Goal: Task Accomplishment & Management: Manage account settings

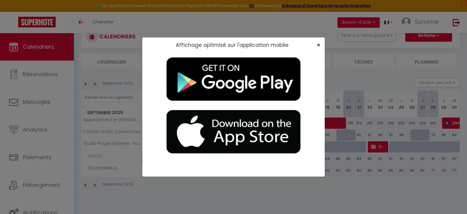
scroll to position [21, 0]
click at [317, 44] on span "×" at bounding box center [318, 45] width 3 height 8
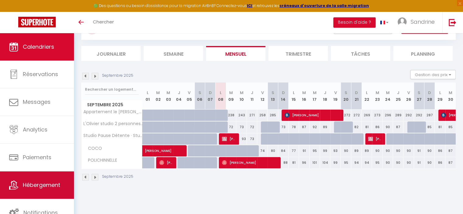
scroll to position [33, 0]
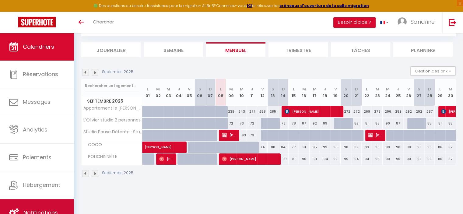
click at [60, 203] on link "Notifications" at bounding box center [37, 212] width 74 height 27
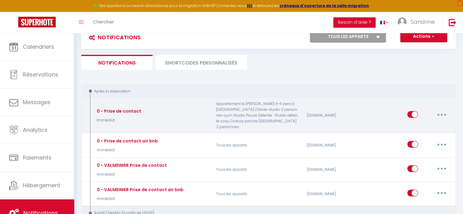
scroll to position [61, 0]
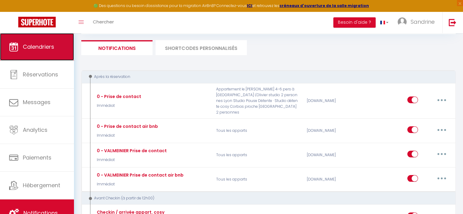
click at [32, 48] on span "Calendriers" at bounding box center [38, 47] width 31 height 8
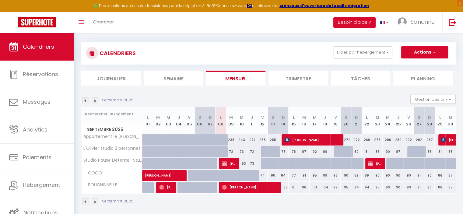
scroll to position [34, 0]
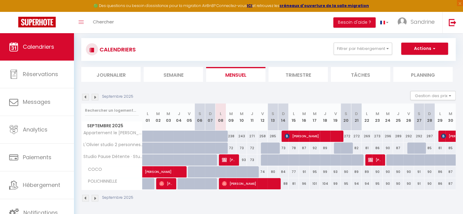
click at [97, 97] on img at bounding box center [95, 97] width 7 height 7
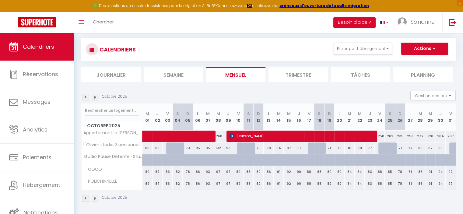
click at [97, 97] on img at bounding box center [95, 97] width 7 height 7
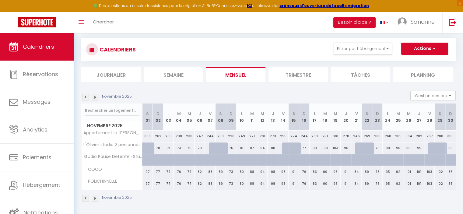
click at [97, 97] on img at bounding box center [95, 97] width 7 height 7
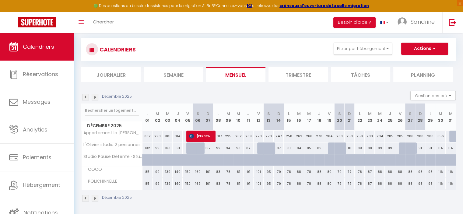
click at [97, 97] on img at bounding box center [95, 97] width 7 height 7
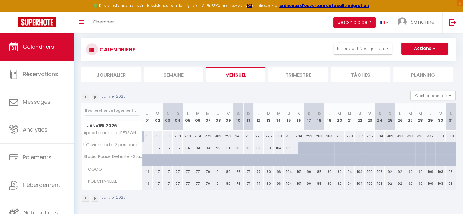
click at [97, 97] on img at bounding box center [95, 97] width 7 height 7
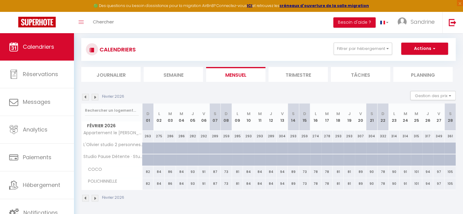
click at [97, 97] on img at bounding box center [95, 97] width 7 height 7
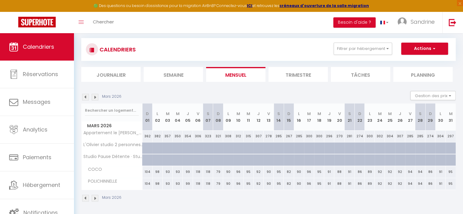
click at [97, 96] on img at bounding box center [95, 97] width 7 height 7
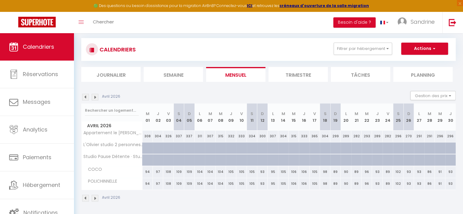
click at [97, 96] on img at bounding box center [95, 97] width 7 height 7
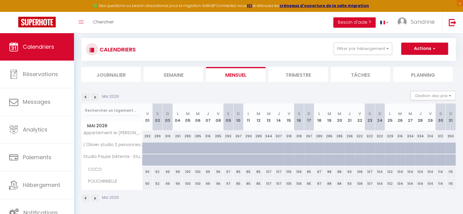
click at [97, 96] on img at bounding box center [95, 97] width 7 height 7
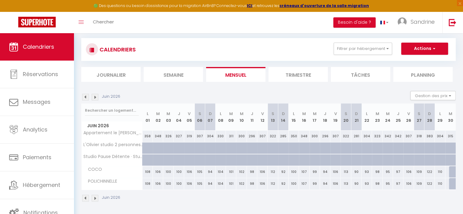
click at [97, 96] on img at bounding box center [95, 97] width 7 height 7
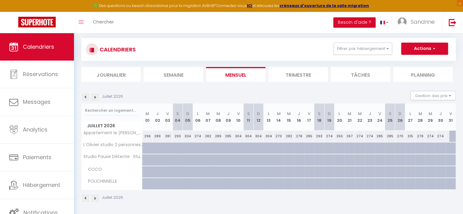
click at [86, 98] on img at bounding box center [85, 97] width 7 height 7
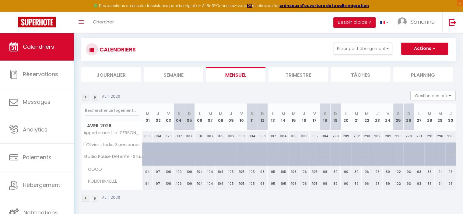
click at [86, 98] on img at bounding box center [85, 97] width 7 height 7
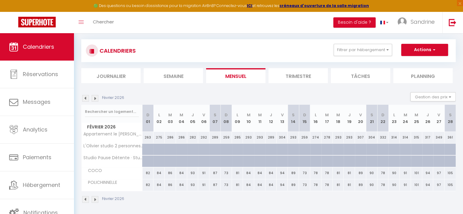
click at [86, 98] on img at bounding box center [85, 98] width 7 height 7
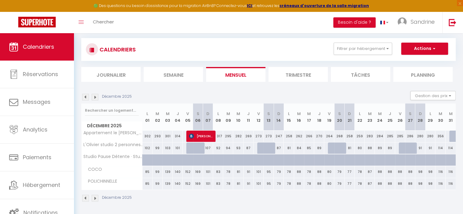
click at [86, 98] on img at bounding box center [85, 97] width 7 height 7
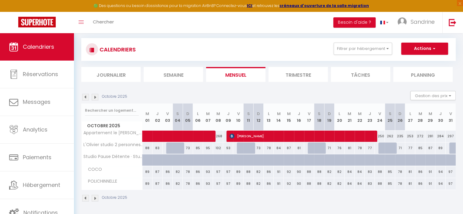
click at [86, 98] on img at bounding box center [85, 97] width 7 height 7
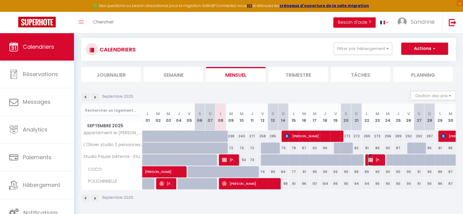
click at [374, 160] on span "[PERSON_NAME]" at bounding box center [375, 160] width 14 height 12
select select "OK"
select select "KO"
select select "0"
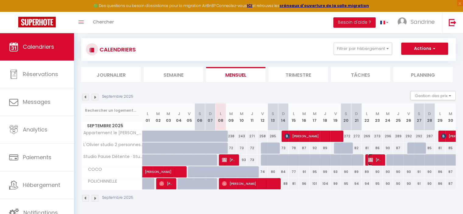
select select "1"
select select
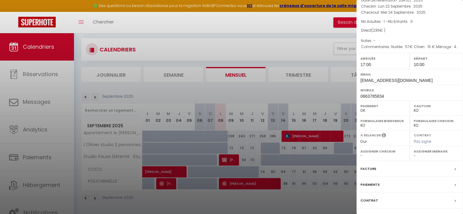
scroll to position [84, 0]
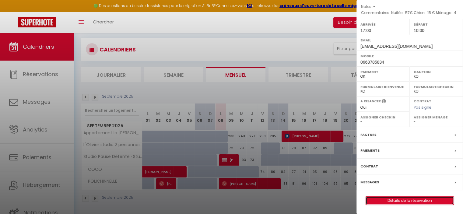
click at [405, 202] on link "Détails de la réservation" at bounding box center [410, 201] width 88 height 8
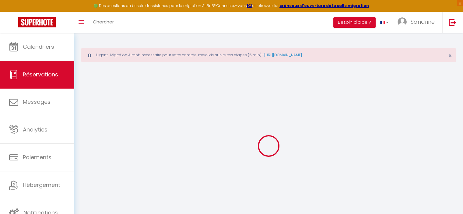
select select
checkbox input "false"
select select
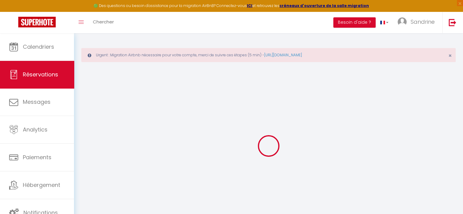
checkbox input "false"
type textarea "Nuitée : 57€ Chien : 15 € Ménage : 45€ Attention trop percu de 57€"
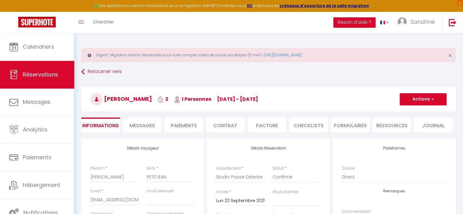
type input "45"
select select
checkbox input "false"
select select "17:00"
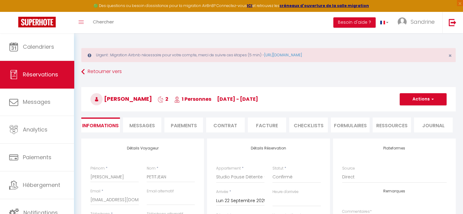
select select "10:00"
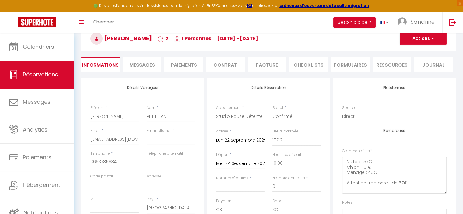
scroll to position [61, 0]
click at [241, 117] on select "Appartement le Jolio Curie 4-6 pers à Lyon L'Olivier studio 2 personnes Lyon CO…" at bounding box center [240, 116] width 48 height 12
select select "47147"
click at [216, 110] on select "Appartement le Jolio Curie 4-6 pers à Lyon L'Olivier studio 2 personnes Lyon CO…" at bounding box center [240, 116] width 48 height 12
checkbox input "false"
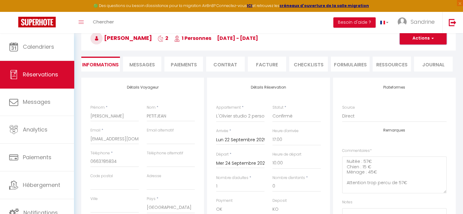
click at [411, 41] on button "Actions" at bounding box center [423, 38] width 47 height 12
type input "167"
checkbox input "false"
click at [410, 52] on link "Enregistrer" at bounding box center [417, 52] width 48 height 8
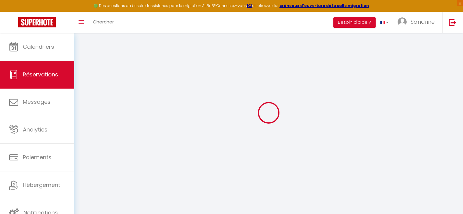
scroll to position [33, 0]
select select "not_cancelled"
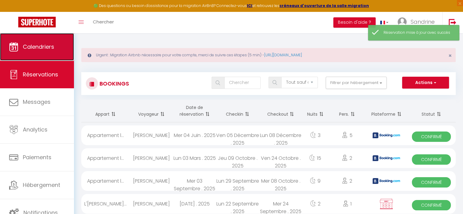
click at [35, 50] on span "Calendriers" at bounding box center [38, 47] width 31 height 8
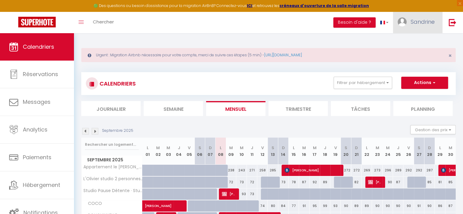
click at [407, 22] on link "Sandrine" at bounding box center [417, 22] width 49 height 21
click at [404, 53] on link "Équipe" at bounding box center [417, 53] width 45 height 10
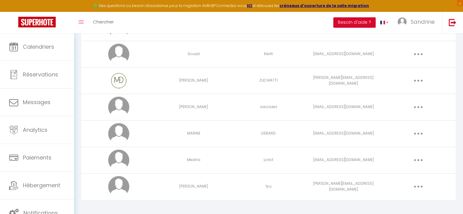
scroll to position [96, 0]
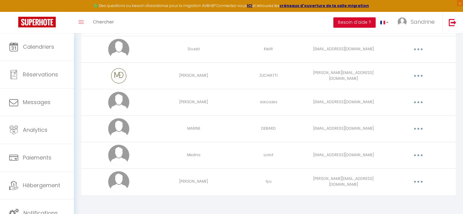
click at [417, 181] on button "button" at bounding box center [418, 182] width 17 height 10
click at [391, 194] on link "Editer" at bounding box center [402, 196] width 45 height 10
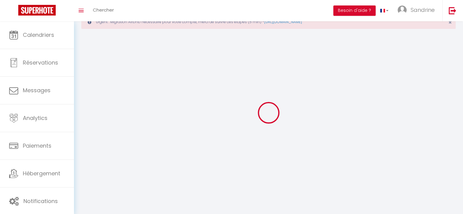
type input "michel"
type input "tyu"
type input "michel.tyu@hotmail.com"
type textarea "https://app.superhote.com/#/connect/axiHXTrlk1"
checkbox input "true"
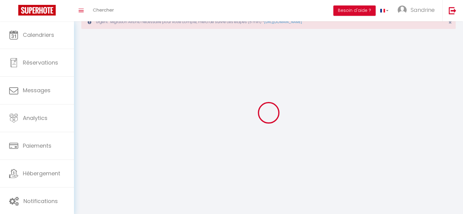
checkbox input "false"
checkbox input "true"
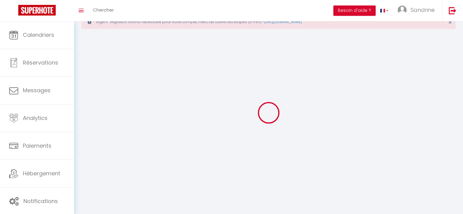
checkbox input "true"
checkbox input "false"
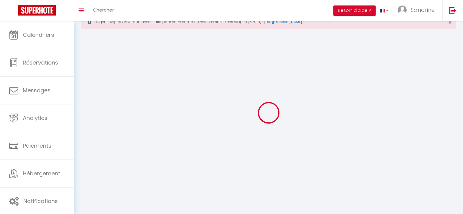
checkbox input "false"
checkbox input "true"
checkbox input "false"
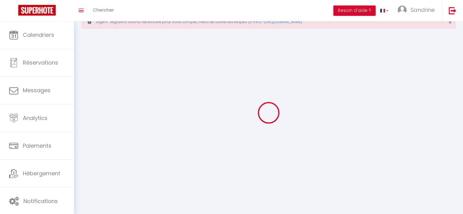
select select
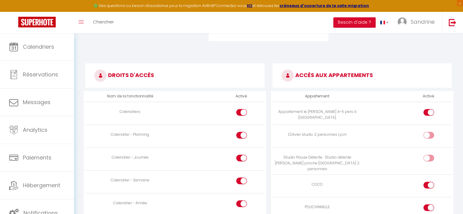
scroll to position [317, 0]
click at [425, 182] on div at bounding box center [428, 185] width 11 height 7
click at [428, 182] on input "checkbox" at bounding box center [433, 186] width 11 height 9
checkbox input "false"
click at [427, 205] on div at bounding box center [428, 208] width 11 height 7
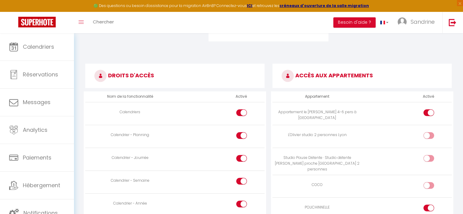
click at [428, 205] on input "checkbox" at bounding box center [433, 209] width 11 height 9
checkbox input "false"
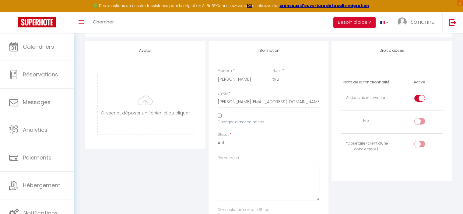
scroll to position [0, 0]
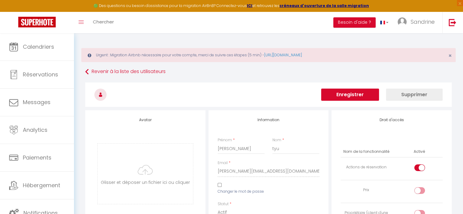
click at [363, 97] on button "Enregistrer" at bounding box center [350, 95] width 58 height 12
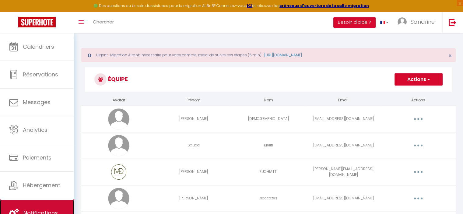
click at [22, 202] on link "Notifications" at bounding box center [37, 212] width 74 height 27
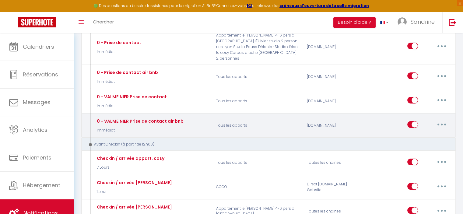
scroll to position [122, 0]
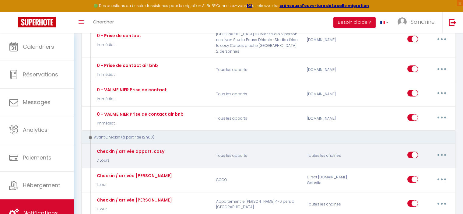
click at [443, 150] on button "button" at bounding box center [441, 155] width 17 height 10
click at [422, 163] on link "Editer" at bounding box center [425, 168] width 45 height 10
type input "Checkin / arrivée appart. cosy"
select select "7 Jours"
select select
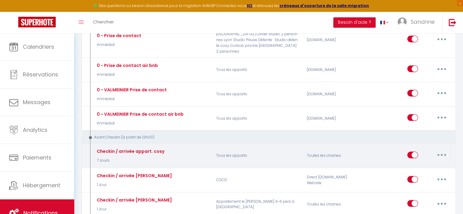
checkbox input "true"
checkbox input "false"
radio input "true"
type input "Pour organiser votre arrivée dans [RENTAL:NAME] / [RENTAL:CITY]"
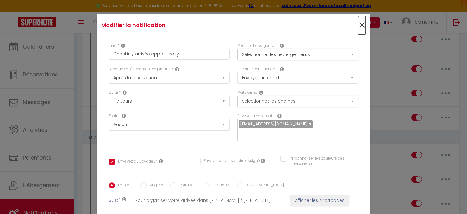
click at [358, 23] on span "×" at bounding box center [362, 25] width 8 height 18
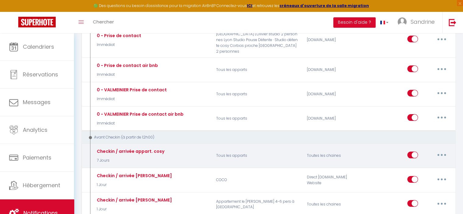
click at [408, 152] on input "checkbox" at bounding box center [412, 156] width 11 height 9
checkbox input "false"
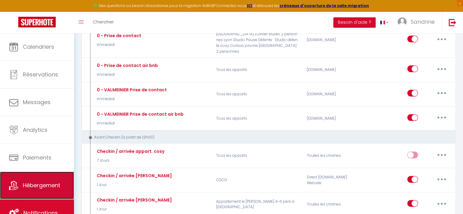
click at [48, 191] on link "Hébergement" at bounding box center [37, 185] width 74 height 27
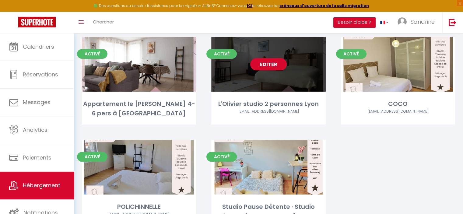
scroll to position [91, 0]
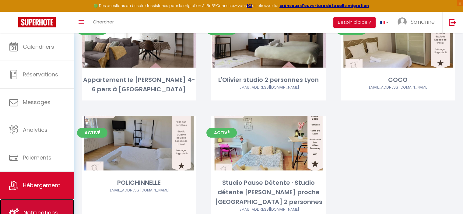
click at [38, 209] on span "Notifications" at bounding box center [40, 213] width 34 height 8
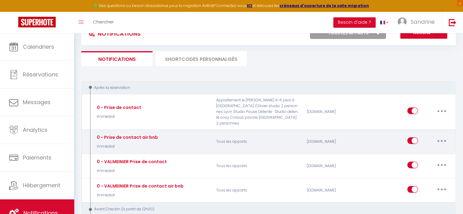
scroll to position [61, 0]
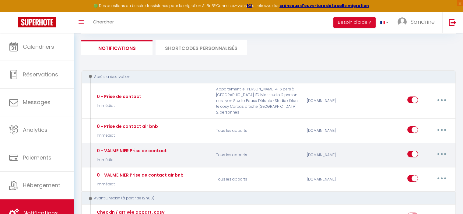
click at [413, 151] on input "checkbox" at bounding box center [412, 155] width 11 height 9
checkbox input "false"
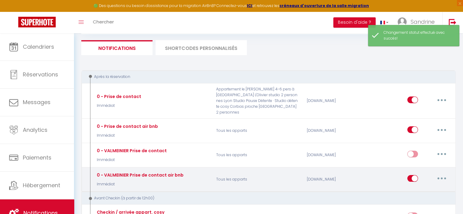
click at [411, 175] on input "checkbox" at bounding box center [412, 179] width 11 height 9
checkbox input "false"
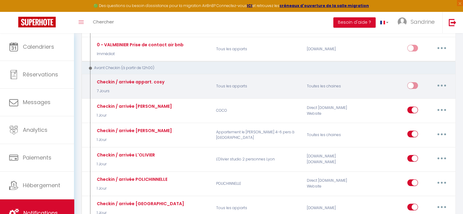
scroll to position [213, 0]
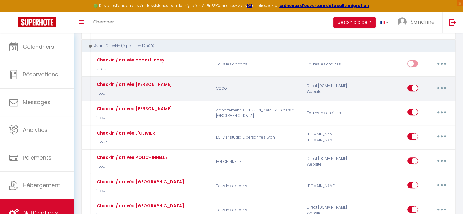
click at [440, 83] on button "button" at bounding box center [441, 88] width 17 height 10
click at [419, 129] on link "Supprimer" at bounding box center [425, 134] width 45 height 10
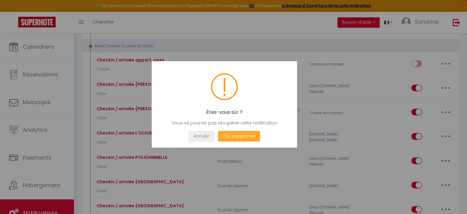
click at [238, 140] on button "Oui, supprimez!" at bounding box center [239, 136] width 42 height 11
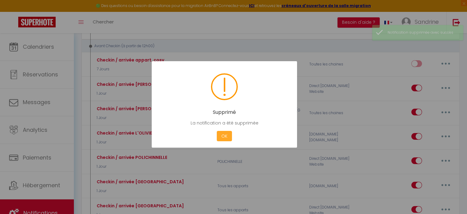
checkbox input "false"
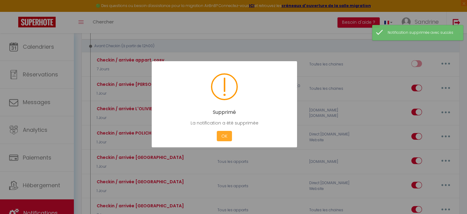
click at [227, 139] on button "OK" at bounding box center [224, 136] width 15 height 11
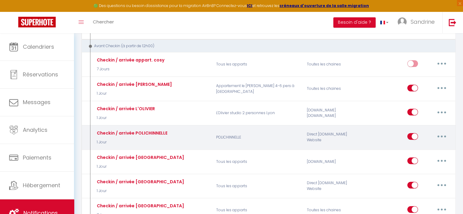
click at [410, 133] on input "checkbox" at bounding box center [412, 137] width 11 height 9
checkbox input "false"
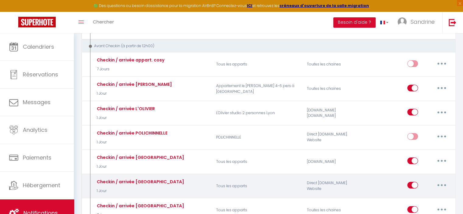
click at [442, 180] on button "button" at bounding box center [441, 185] width 17 height 10
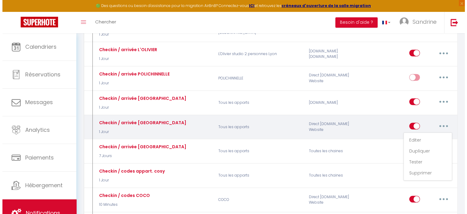
scroll to position [274, 0]
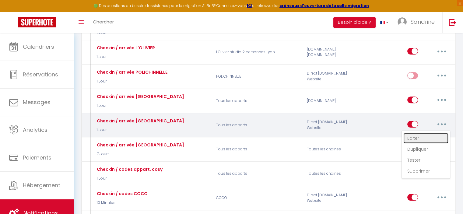
click at [428, 133] on link "Editer" at bounding box center [425, 138] width 45 height 10
type input "Checkin / arrivée Saint Chamont"
select select "1 Jour"
select select "if_deposit_is_paid"
checkbox input "true"
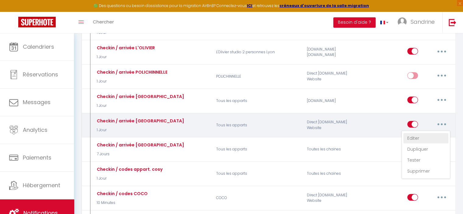
checkbox input "true"
checkbox input "false"
radio input "true"
type input "Pour organiser votre arrivée dans [RENTAL:NAME] / [RENTAL:CITY]"
checkbox input "false"
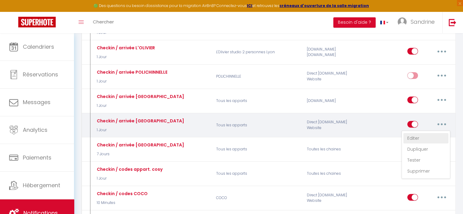
checkbox input "false"
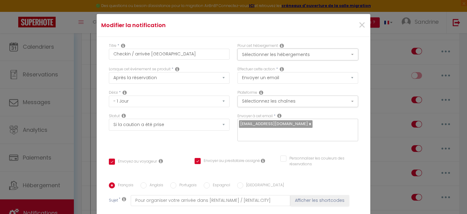
click at [273, 52] on button "Sélectionner les hébergements" at bounding box center [298, 55] width 121 height 12
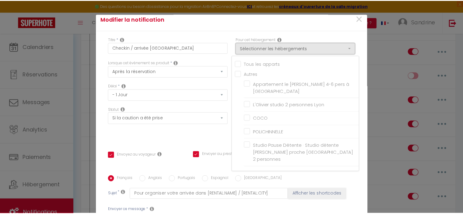
scroll to position [0, 0]
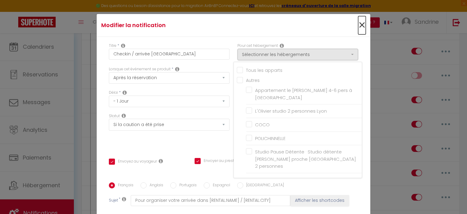
click at [358, 24] on span "×" at bounding box center [362, 25] width 8 height 18
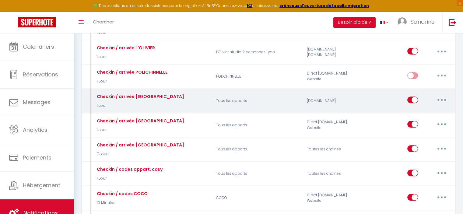
click at [440, 95] on button "button" at bounding box center [441, 100] width 17 height 10
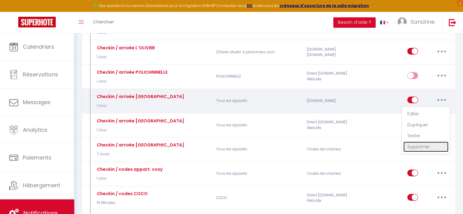
click at [420, 142] on link "Supprimer" at bounding box center [425, 147] width 45 height 10
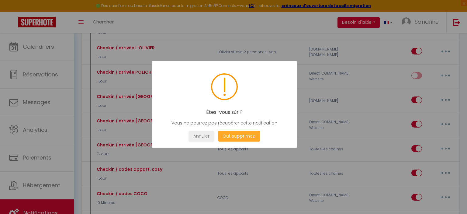
click at [248, 136] on button "Oui, supprimez!" at bounding box center [239, 136] width 42 height 11
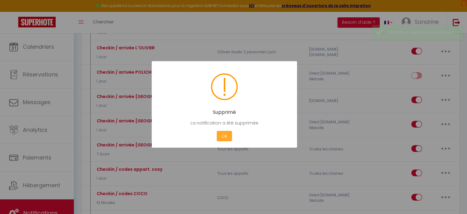
checkbox input "false"
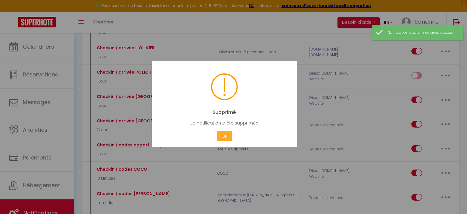
click at [224, 135] on button "OK" at bounding box center [224, 136] width 15 height 11
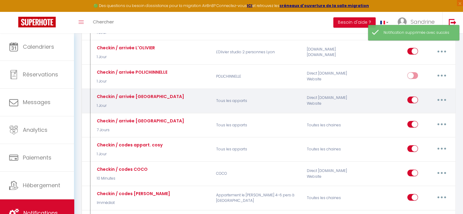
click at [449, 95] on button "button" at bounding box center [441, 100] width 17 height 10
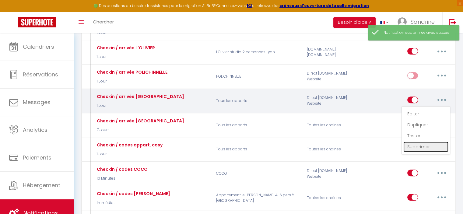
click at [420, 142] on link "Supprimer" at bounding box center [425, 147] width 45 height 10
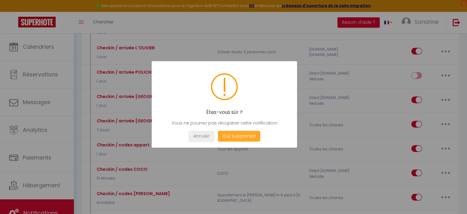
click at [250, 135] on button "Oui, supprimez!" at bounding box center [239, 136] width 42 height 11
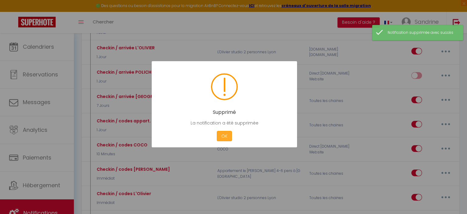
click at [227, 136] on button "OK" at bounding box center [224, 136] width 15 height 11
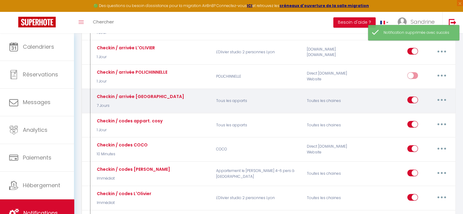
click at [442, 95] on button "button" at bounding box center [441, 100] width 17 height 10
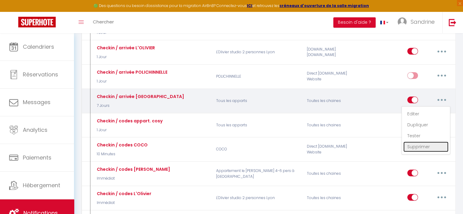
click at [425, 142] on link "Supprimer" at bounding box center [425, 147] width 45 height 10
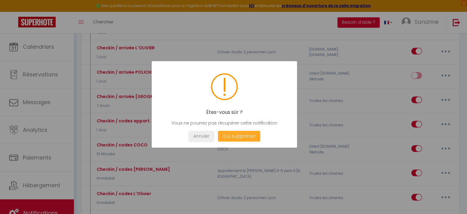
click at [245, 134] on button "Oui, supprimez!" at bounding box center [239, 136] width 42 height 11
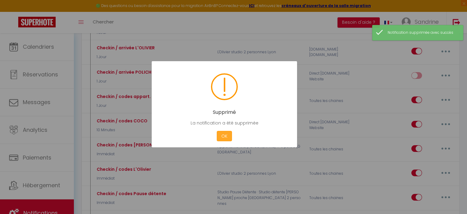
click at [221, 136] on button "OK" at bounding box center [224, 136] width 15 height 11
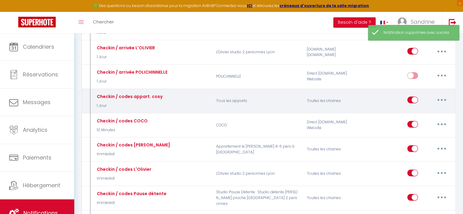
click at [442, 95] on button "button" at bounding box center [441, 100] width 17 height 10
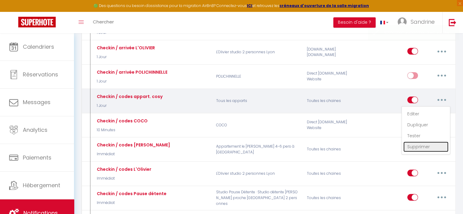
click at [425, 142] on link "Supprimer" at bounding box center [425, 147] width 45 height 10
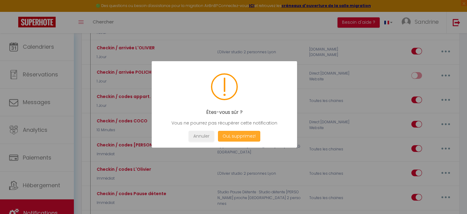
click at [240, 133] on button "Oui, supprimez!" at bounding box center [239, 136] width 42 height 11
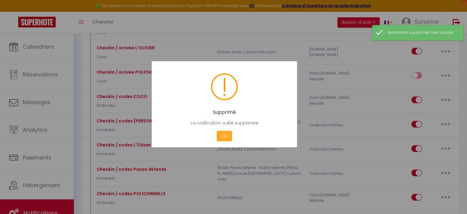
click at [223, 138] on button "OK" at bounding box center [224, 136] width 15 height 11
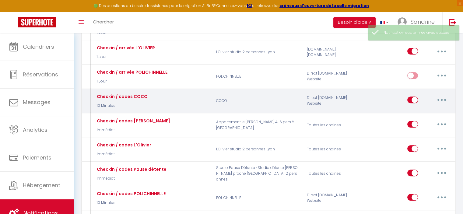
click at [443, 95] on button "button" at bounding box center [441, 100] width 17 height 10
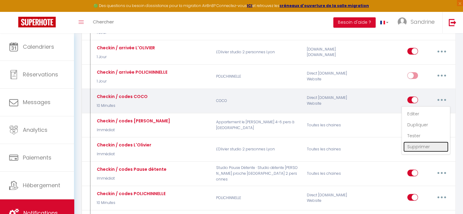
click at [423, 142] on link "Supprimer" at bounding box center [425, 147] width 45 height 10
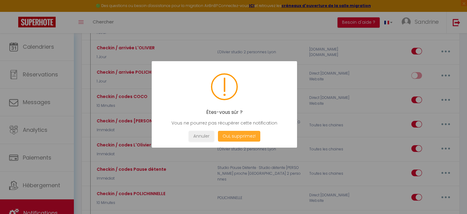
click at [229, 138] on button "Oui, supprimez!" at bounding box center [239, 136] width 42 height 11
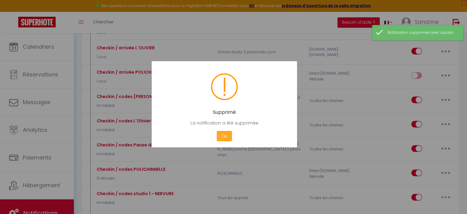
click at [229, 138] on button "OK" at bounding box center [224, 136] width 15 height 11
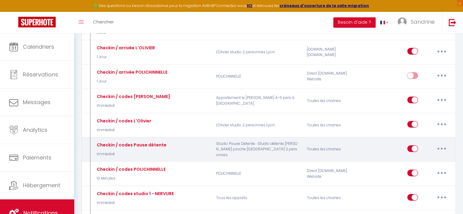
click at [412, 145] on input "checkbox" at bounding box center [412, 149] width 11 height 9
checkbox input "false"
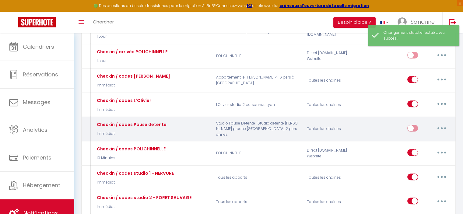
scroll to position [304, 0]
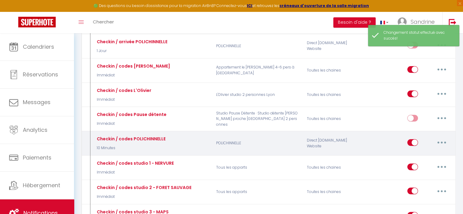
click at [439, 138] on button "button" at bounding box center [441, 143] width 17 height 10
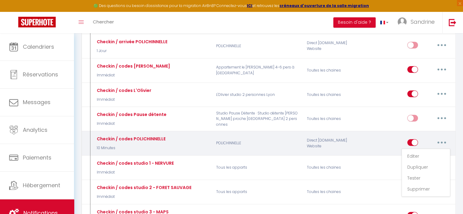
click at [410, 139] on input "checkbox" at bounding box center [412, 143] width 11 height 9
checkbox input "false"
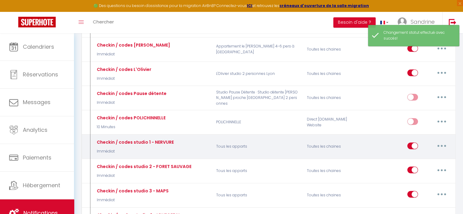
scroll to position [335, 0]
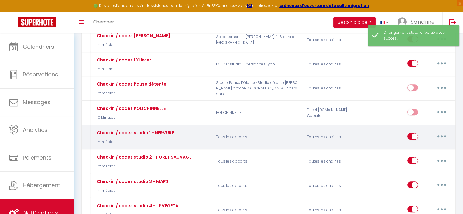
click at [442, 131] on button "button" at bounding box center [441, 136] width 17 height 10
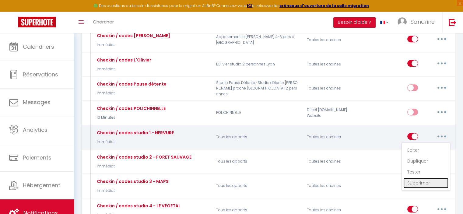
click at [423, 178] on link "Supprimer" at bounding box center [425, 183] width 45 height 10
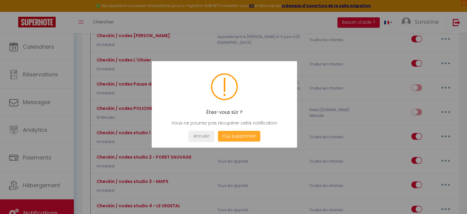
click at [251, 138] on button "Oui, supprimez!" at bounding box center [239, 136] width 42 height 11
checkbox input "false"
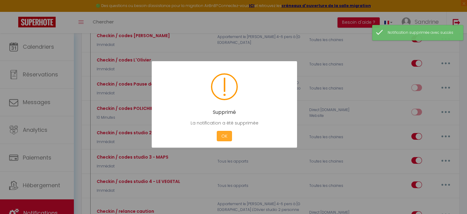
click at [228, 138] on button "OK" at bounding box center [224, 136] width 15 height 11
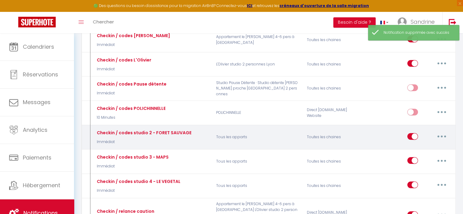
click at [443, 131] on button "button" at bounding box center [441, 136] width 17 height 10
click at [428, 178] on link "Supprimer" at bounding box center [425, 183] width 45 height 10
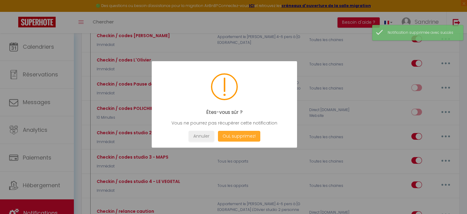
click at [246, 134] on button "Oui, supprimez!" at bounding box center [239, 136] width 42 height 11
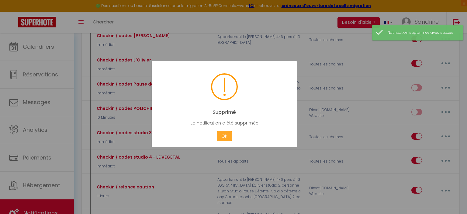
click at [222, 136] on button "OK" at bounding box center [224, 136] width 15 height 11
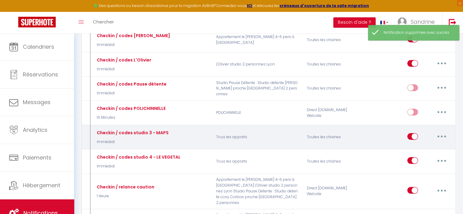
click at [444, 131] on button "button" at bounding box center [441, 136] width 17 height 10
click at [424, 178] on link "Supprimer" at bounding box center [425, 183] width 45 height 10
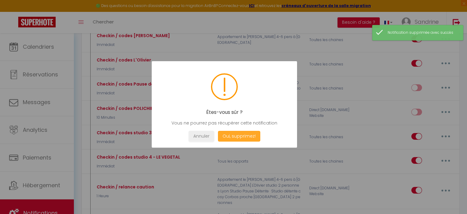
click at [246, 136] on button "Oui, supprimez!" at bounding box center [239, 136] width 42 height 11
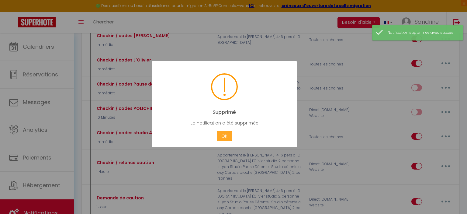
click at [227, 133] on button "OK" at bounding box center [224, 136] width 15 height 11
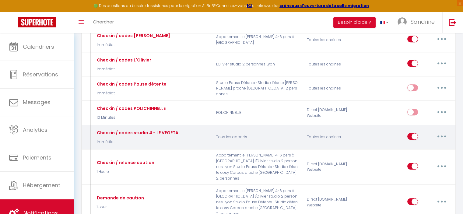
click at [444, 131] on button "button" at bounding box center [441, 136] width 17 height 10
click at [424, 178] on link "Supprimer" at bounding box center [425, 183] width 45 height 10
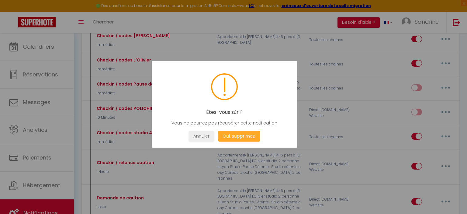
click at [254, 134] on button "Oui, supprimez!" at bounding box center [239, 136] width 42 height 11
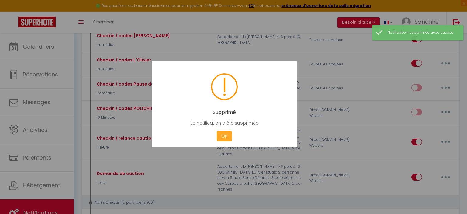
click at [226, 132] on button "OK" at bounding box center [224, 136] width 15 height 11
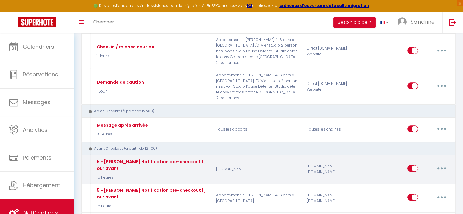
scroll to position [456, 0]
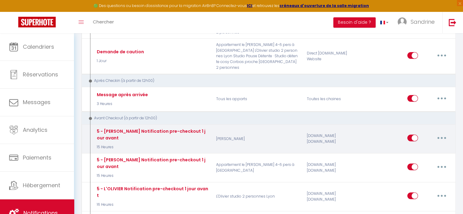
click at [411, 135] on input "checkbox" at bounding box center [412, 139] width 11 height 9
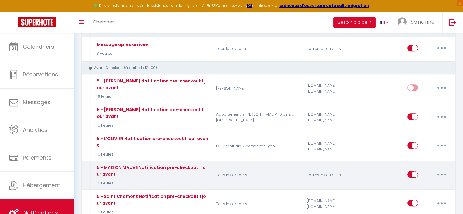
scroll to position [517, 0]
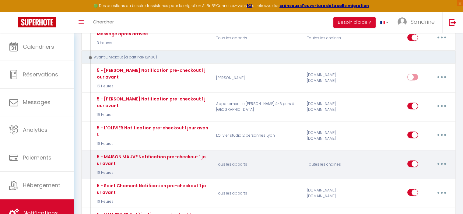
click at [440, 159] on button "button" at bounding box center [441, 164] width 17 height 10
click at [422, 205] on link "Supprimer" at bounding box center [425, 210] width 45 height 10
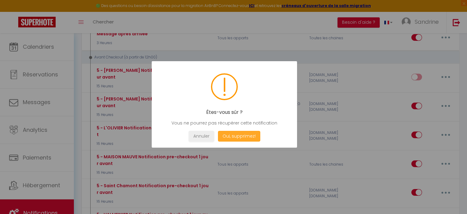
click at [253, 134] on button "Oui, supprimez!" at bounding box center [239, 136] width 42 height 11
checkbox input "false"
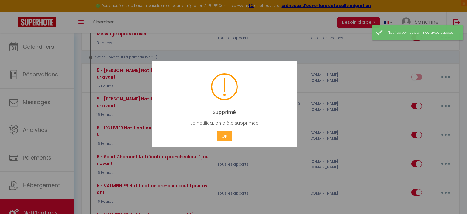
click at [226, 134] on button "OK" at bounding box center [224, 136] width 15 height 11
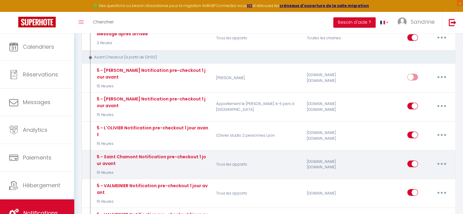
click at [446, 159] on button "button" at bounding box center [441, 164] width 17 height 10
click at [415, 205] on link "Supprimer" at bounding box center [425, 210] width 45 height 10
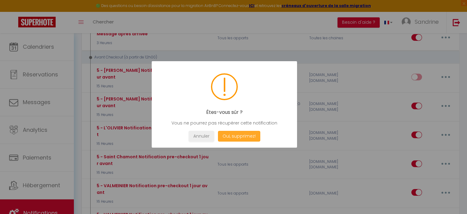
click at [237, 138] on button "Oui, supprimez!" at bounding box center [239, 136] width 42 height 11
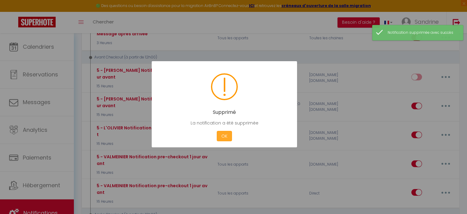
click at [222, 135] on button "OK" at bounding box center [224, 136] width 15 height 11
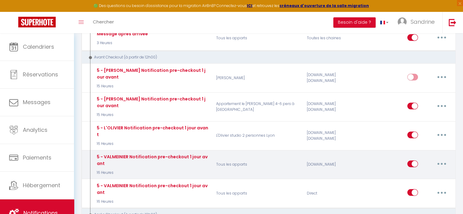
click at [437, 159] on button "button" at bounding box center [441, 164] width 17 height 10
click at [424, 172] on link "Editer" at bounding box center [425, 177] width 45 height 10
type input "5 - VALMEINIER Notification pre-checkout 1 jour avant"
select select "4"
select select "16 Heures"
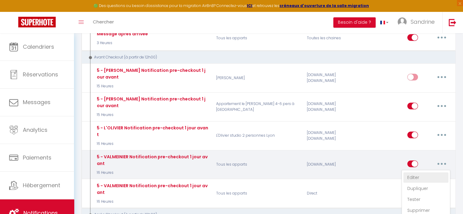
select select
checkbox input "true"
checkbox input "false"
radio input "true"
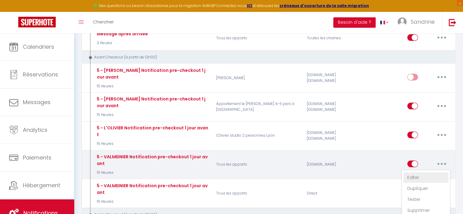
type input "Procédure pour votre départ - [RENTAL:NAME] - [GUEST:FIRST_NAME] [GUEST:NAME]"
checkbox input "false"
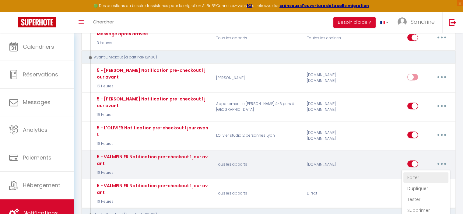
checkbox input "false"
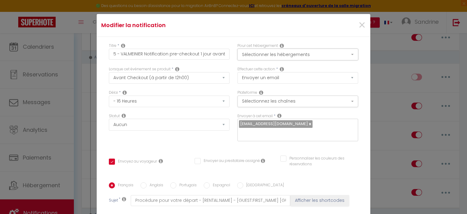
click at [296, 58] on button "Sélectionner les hébergements" at bounding box center [298, 55] width 121 height 12
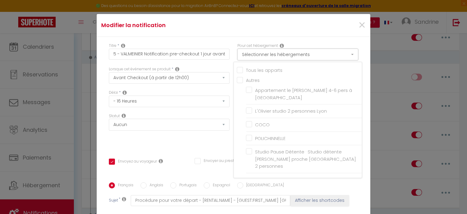
click at [296, 58] on button "Sélectionner les hébergements" at bounding box center [298, 55] width 121 height 12
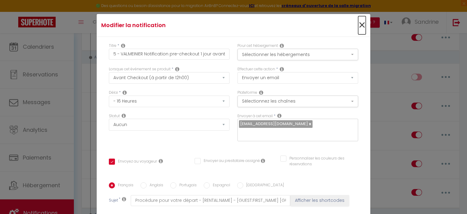
click at [358, 24] on span "×" at bounding box center [362, 25] width 8 height 18
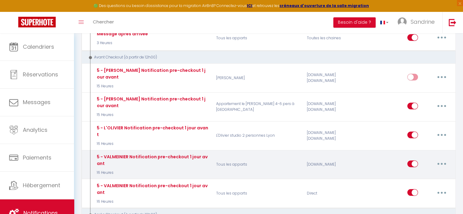
click at [436, 159] on button "button" at bounding box center [441, 164] width 17 height 10
click at [418, 205] on link "Supprimer" at bounding box center [425, 210] width 45 height 10
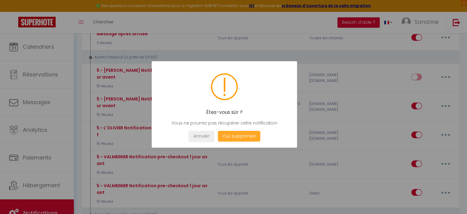
click at [242, 134] on button "Oui, supprimez!" at bounding box center [239, 136] width 42 height 11
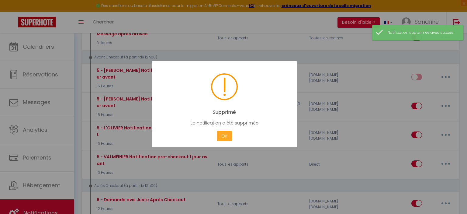
click at [226, 137] on button "OK" at bounding box center [224, 136] width 15 height 11
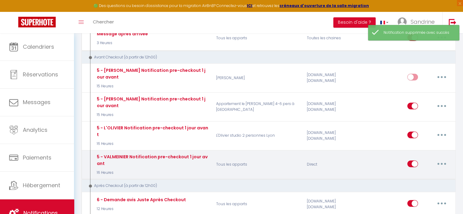
click at [438, 159] on button "button" at bounding box center [441, 164] width 17 height 10
click at [415, 205] on link "Supprimer" at bounding box center [425, 210] width 45 height 10
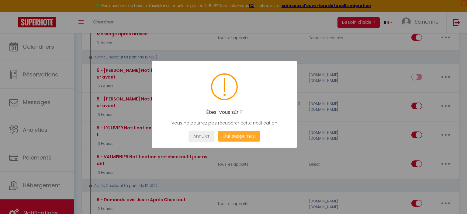
click at [253, 138] on button "Oui, supprimez!" at bounding box center [239, 136] width 42 height 11
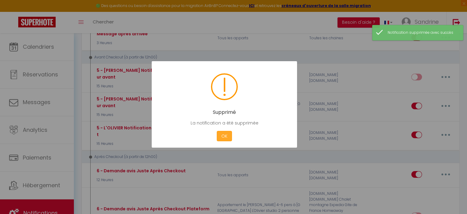
click at [224, 139] on button "OK" at bounding box center [224, 136] width 15 height 11
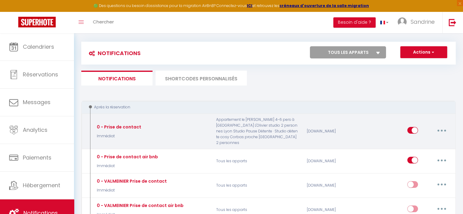
scroll to position [0, 0]
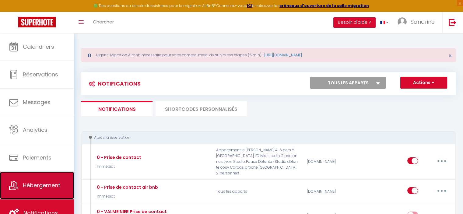
click at [41, 182] on span "Hébergement" at bounding box center [41, 185] width 37 height 8
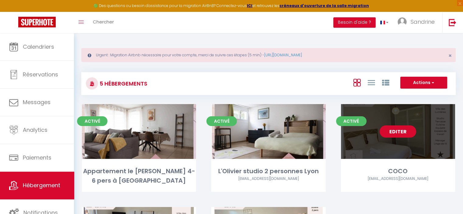
click at [395, 131] on link "Editer" at bounding box center [397, 131] width 37 height 12
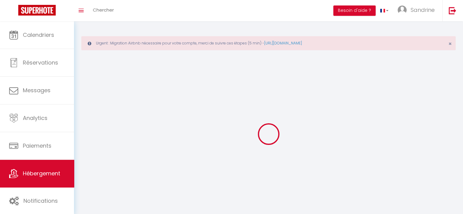
select select
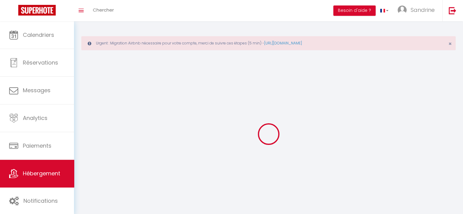
select select "1"
select select
checkbox input "false"
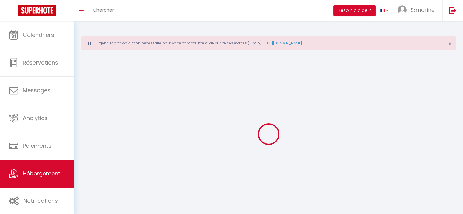
checkbox input "false"
select select "28"
select select
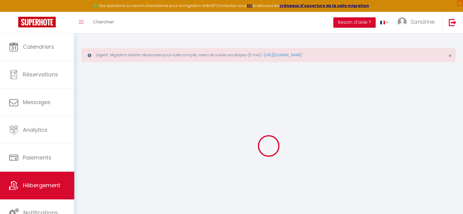
select select
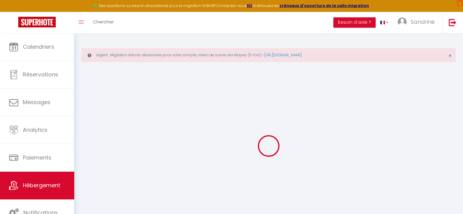
select select
checkbox input "false"
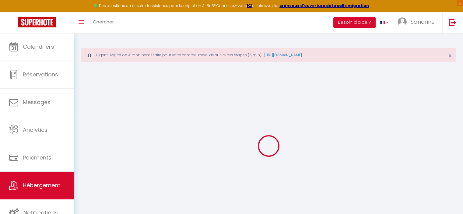
select select
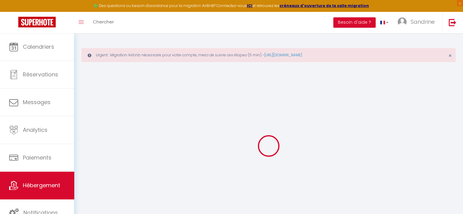
select select
checkbox input "false"
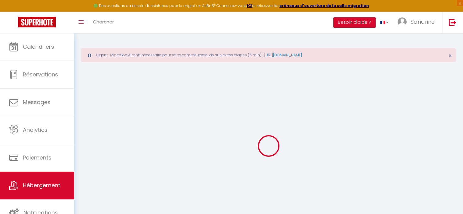
checkbox input "false"
select select
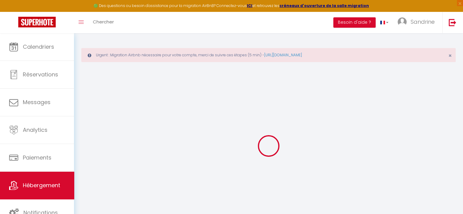
select select
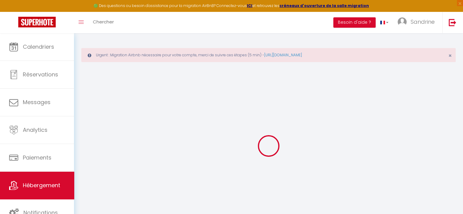
checkbox input "false"
select select
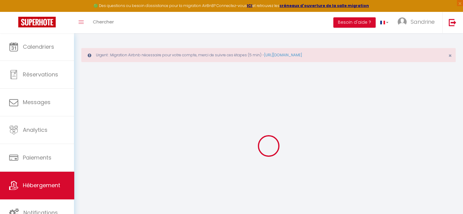
select select
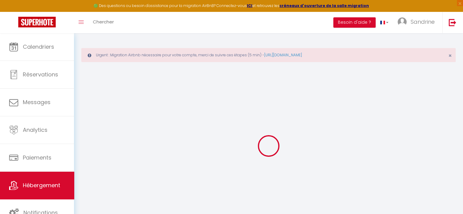
select select
checkbox input "false"
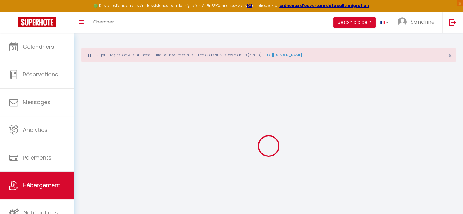
checkbox input "false"
select select
type input "COCO"
type input "ROBERTO"
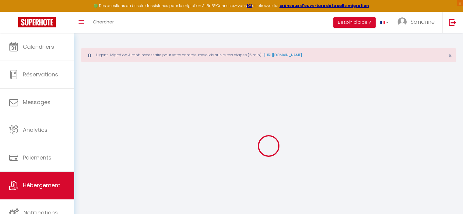
type input "LUCIANI"
type input "2 rue des Muriers"
type input "69720"
type input "SAINT BONNET DE MURE"
select select "2"
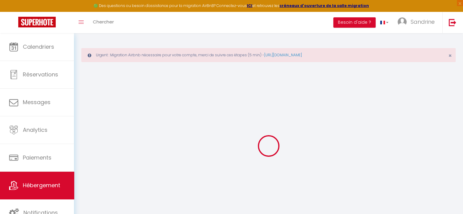
type input "40"
type input "50"
type input "1.95"
type input "300"
select select
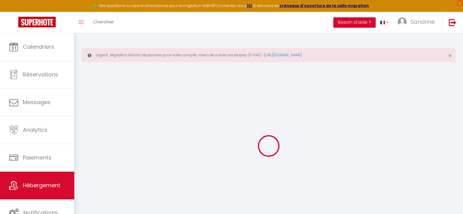
select select
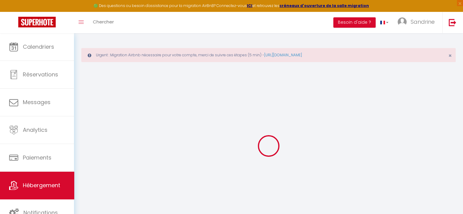
type input "15 Rue Jules Ferry"
type input "69200"
type input "Venissieux"
type input "lucianiroberto56@gmail.com"
select select
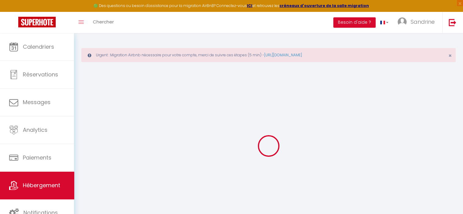
checkbox input "true"
checkbox input "false"
type input "0"
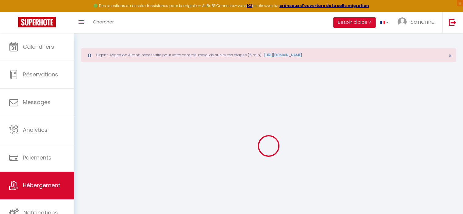
type input "0"
select select
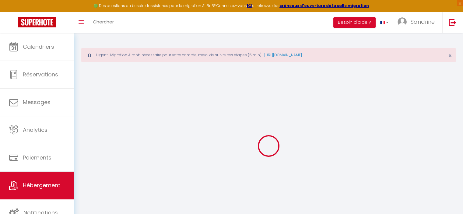
select select
checkbox input "true"
checkbox input "false"
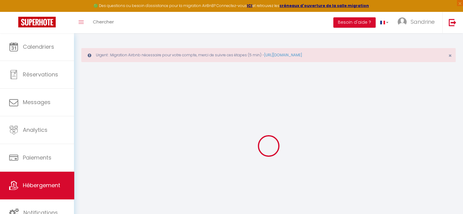
checkbox input "false"
select select
checkbox input "true"
checkbox input "false"
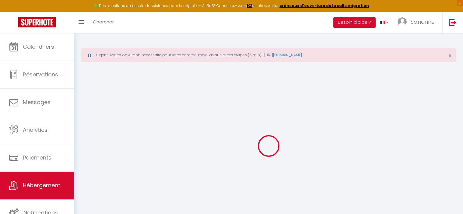
checkbox input "false"
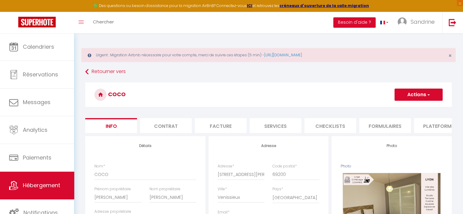
click at [411, 95] on button "Actions" at bounding box center [418, 95] width 48 height 12
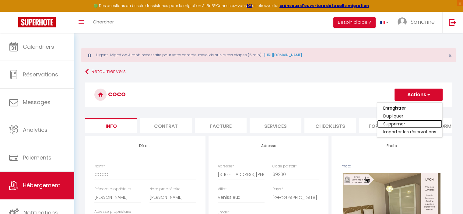
click at [400, 123] on link "Supprimer" at bounding box center [409, 124] width 65 height 8
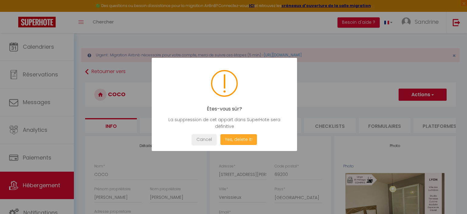
click at [235, 141] on button "Yes, delete it!" at bounding box center [239, 139] width 37 height 11
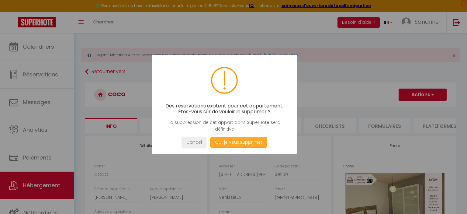
click at [235, 141] on button "Oui, je veux supprimer" at bounding box center [239, 142] width 57 height 11
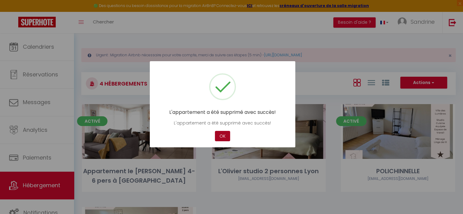
click at [222, 138] on button "OK" at bounding box center [222, 136] width 15 height 11
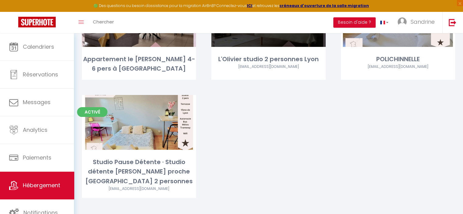
scroll to position [118, 0]
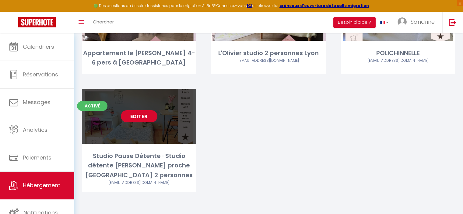
click at [140, 117] on link "Editer" at bounding box center [139, 116] width 37 height 12
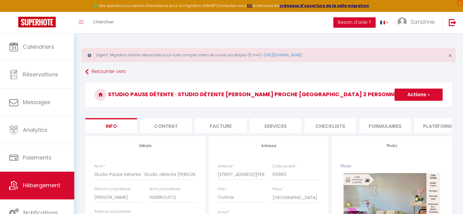
click at [421, 96] on button "Actions" at bounding box center [418, 95] width 48 height 12
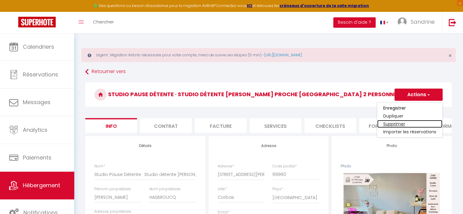
click at [398, 123] on link "Supprimer" at bounding box center [409, 124] width 65 height 8
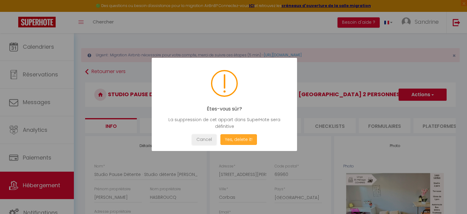
click at [237, 137] on button "Yes, delete it!" at bounding box center [239, 139] width 37 height 11
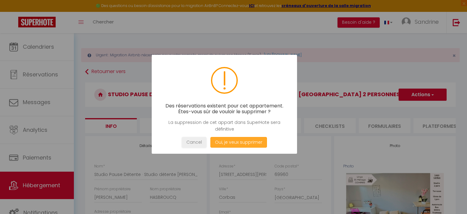
click at [236, 140] on button "Oui, je veux supprimer" at bounding box center [239, 142] width 57 height 11
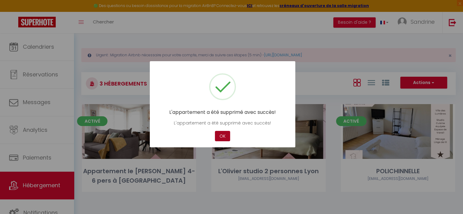
click at [225, 139] on button "OK" at bounding box center [222, 136] width 15 height 11
